Goal: Information Seeking & Learning: Learn about a topic

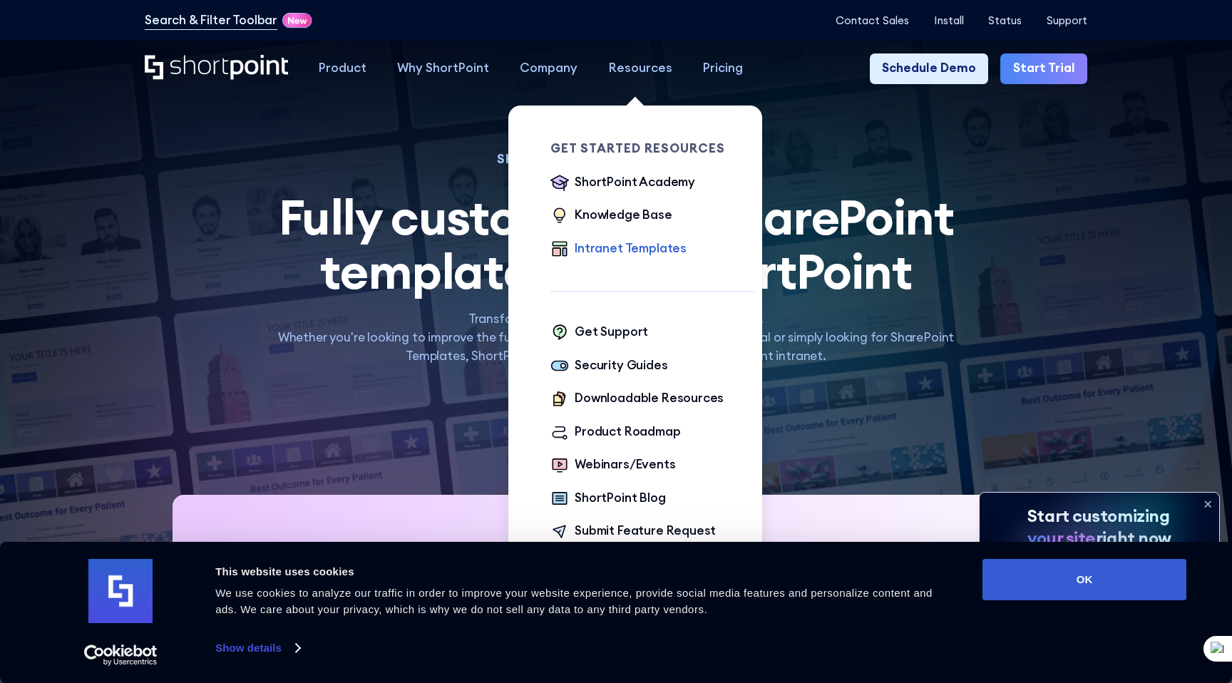
click at [630, 244] on div "Intranet Templates" at bounding box center [631, 249] width 112 height 19
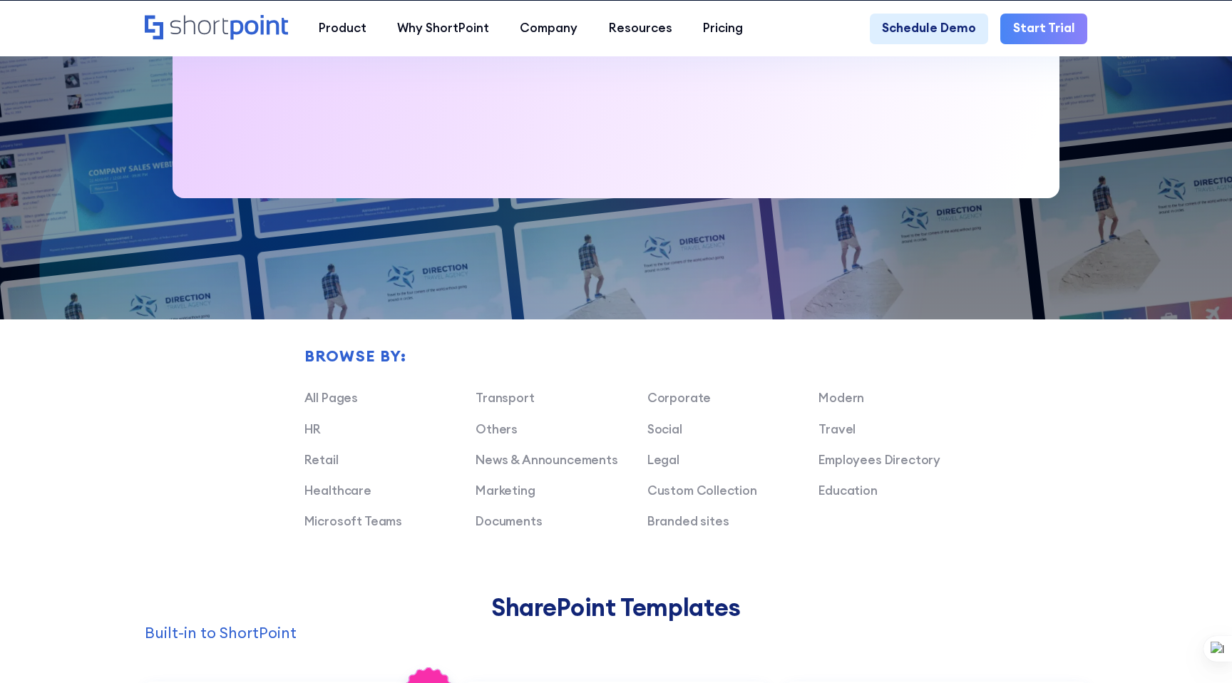
scroll to position [797, 0]
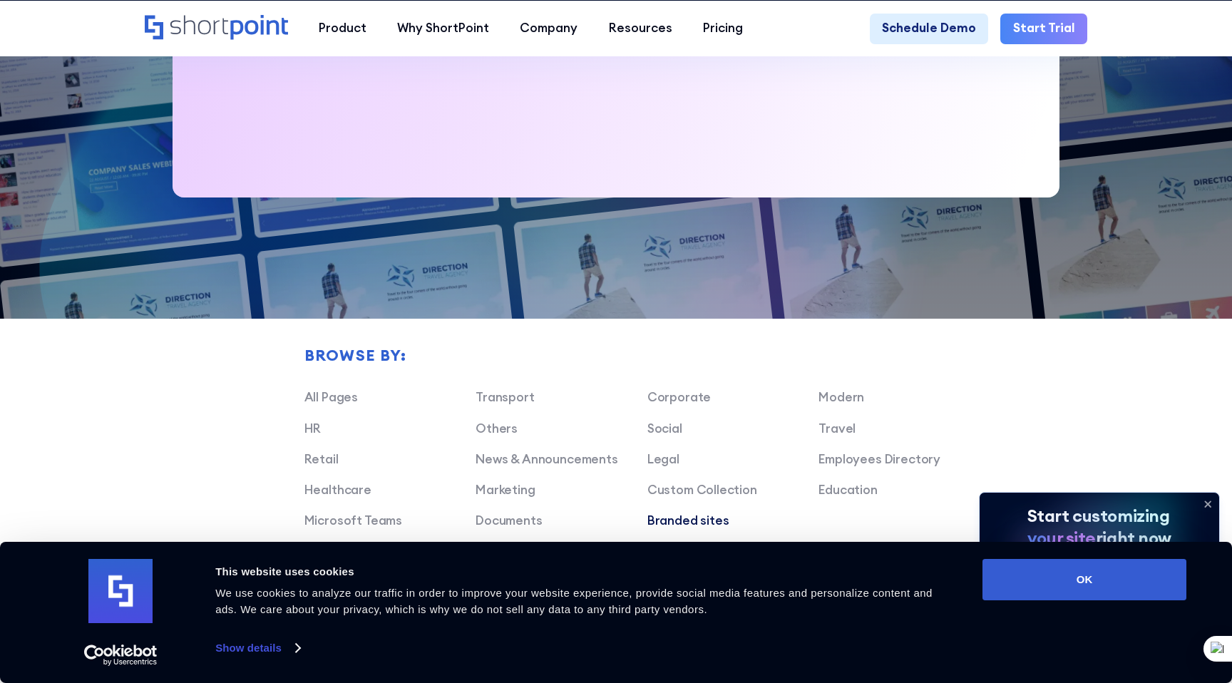
click at [690, 520] on link "Branded sites" at bounding box center [689, 521] width 82 height 16
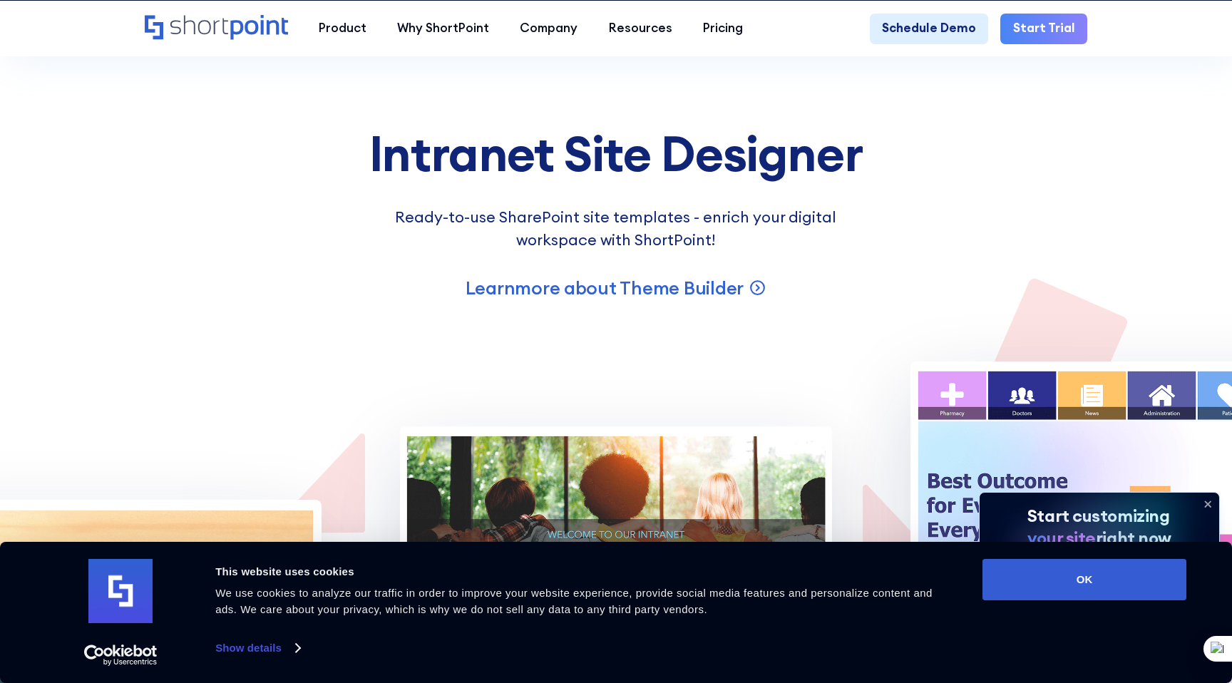
scroll to position [2575, 0]
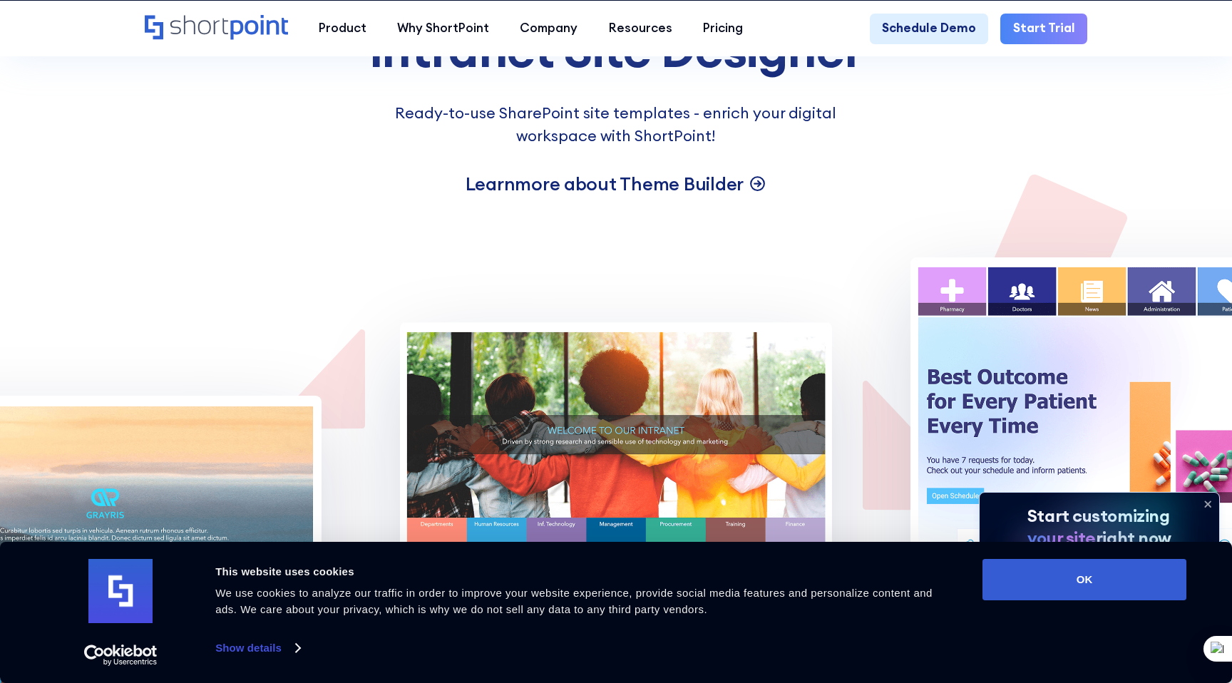
click at [615, 184] on p "Learn more about Theme Builder" at bounding box center [605, 184] width 279 height 24
